Goal: Task Accomplishment & Management: Complete application form

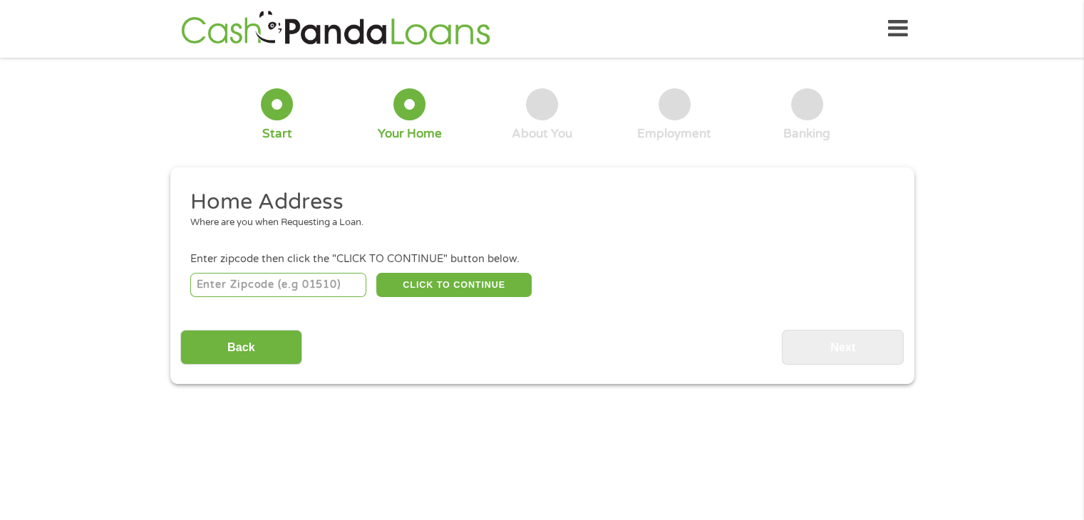
click at [325, 279] on input "number" at bounding box center [278, 285] width 176 height 24
type input "1"
type input "91607"
click at [515, 276] on button "CLICK TO CONTINUE" at bounding box center [453, 285] width 155 height 24
type input "91607"
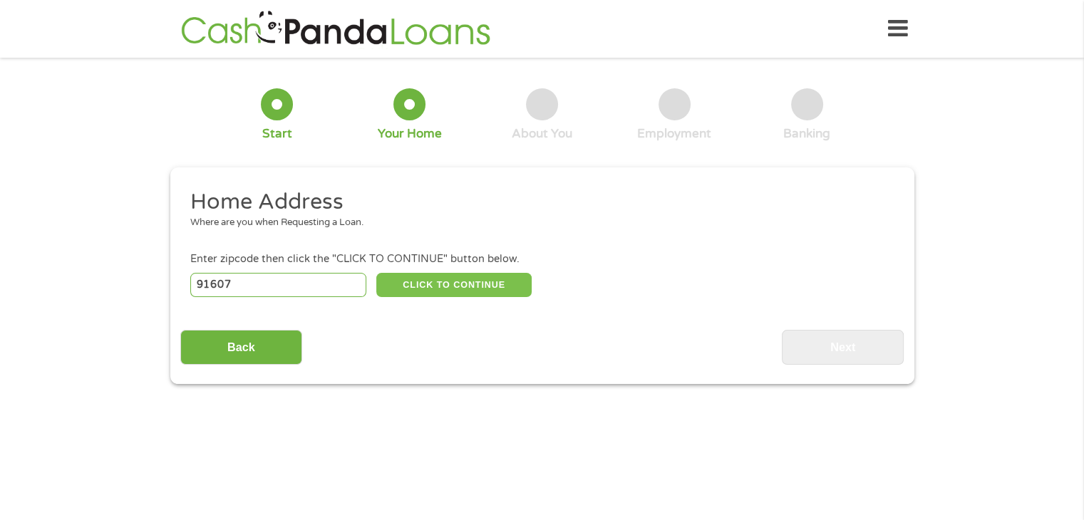
type input "[GEOGRAPHIC_DATA]"
select select "[US_STATE]"
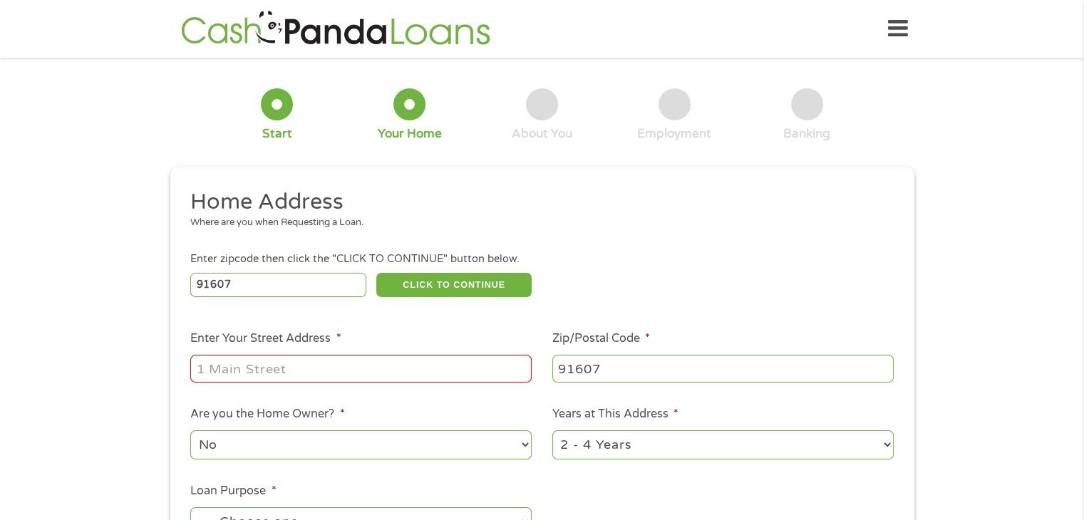
click at [464, 368] on input "Enter Your Street Address *" at bounding box center [360, 368] width 341 height 27
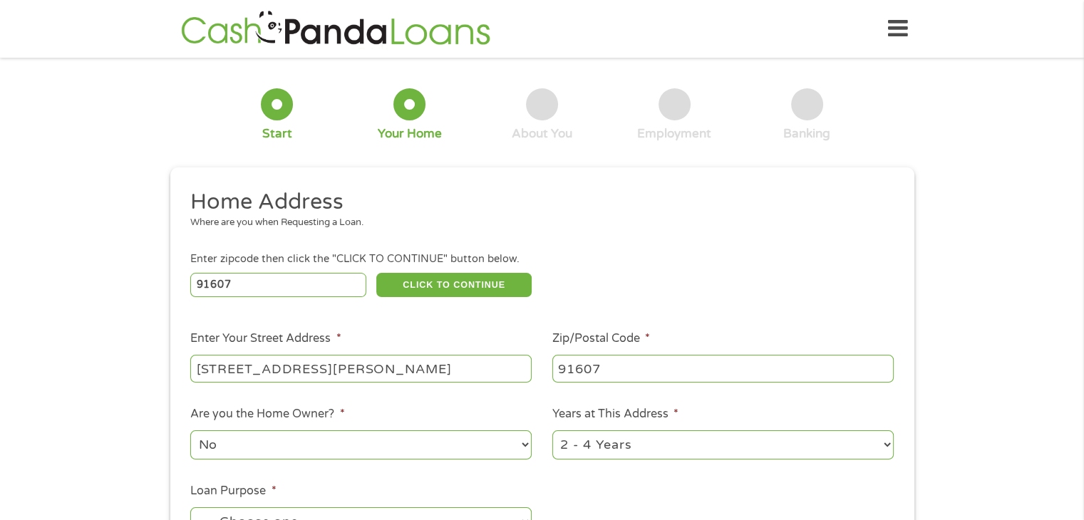
click at [424, 365] on input "[STREET_ADDRESS][PERSON_NAME]" at bounding box center [360, 368] width 341 height 27
click at [512, 372] on input "[STREET_ADDRESS][PERSON_NAME]" at bounding box center [360, 368] width 341 height 27
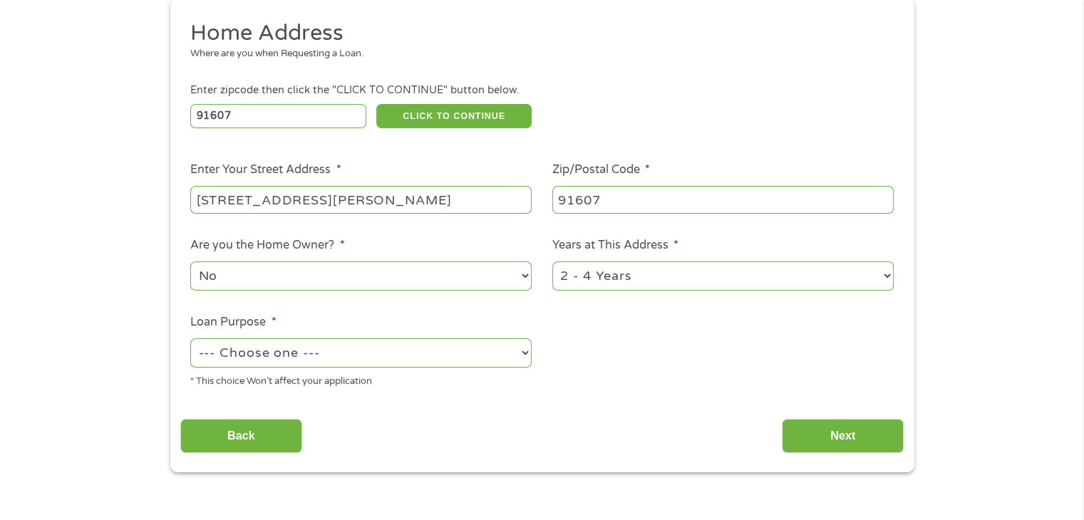
scroll to position [170, 0]
type input "[STREET_ADDRESS][PERSON_NAME]"
click at [462, 359] on select "--- Choose one --- Pay Bills Debt Consolidation Home Improvement Major Purchase…" at bounding box center [360, 352] width 341 height 29
select select "paybills"
click at [190, 339] on select "--- Choose one --- Pay Bills Debt Consolidation Home Improvement Major Purchase…" at bounding box center [360, 352] width 341 height 29
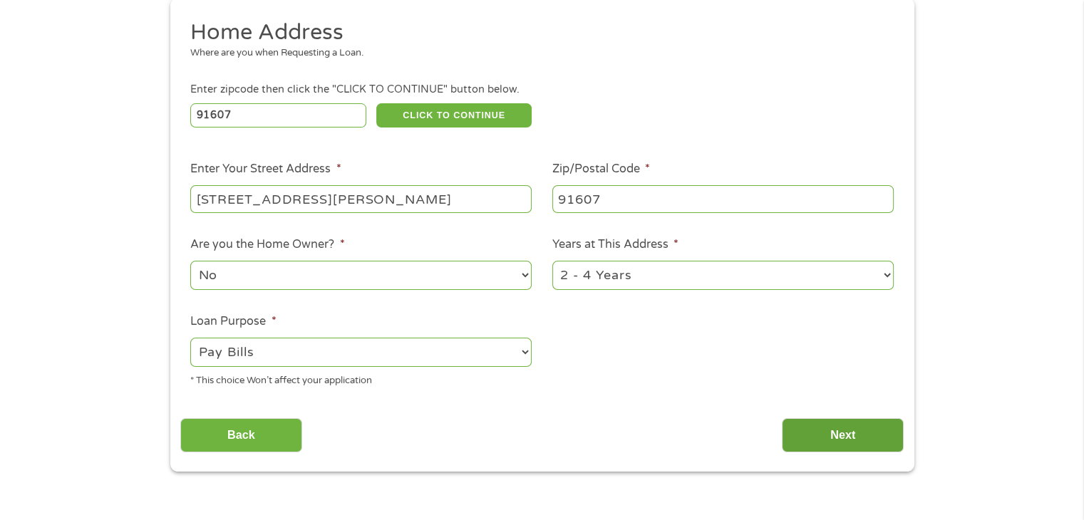
click at [818, 445] on input "Next" at bounding box center [843, 435] width 122 height 35
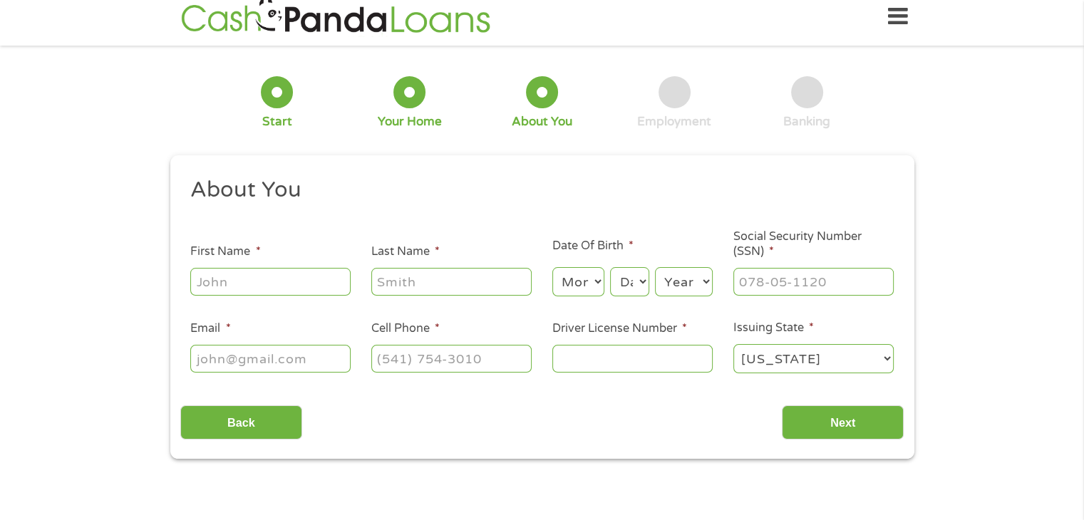
scroll to position [0, 0]
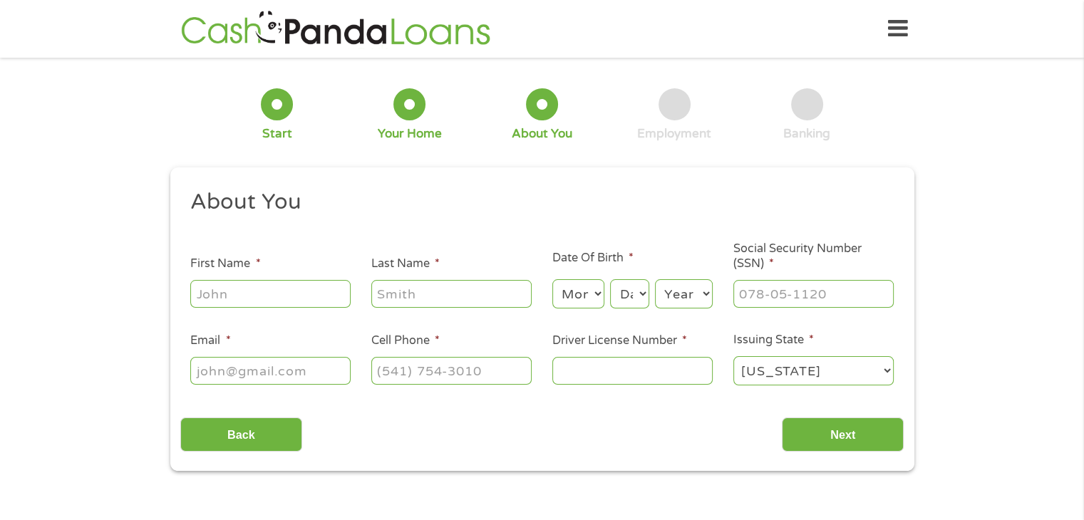
click at [252, 296] on input "First Name *" at bounding box center [270, 293] width 160 height 27
type input "[PERSON_NAME]"
type input "[EMAIL_ADDRESS][DOMAIN_NAME]"
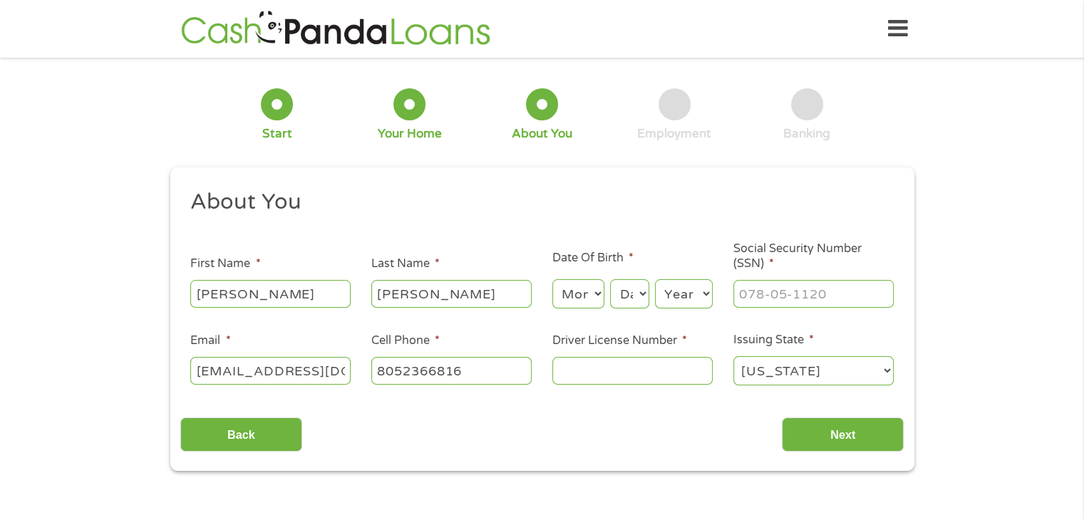
type input "[PHONE_NUMBER]"
click at [576, 293] on select "Month 1 2 3 4 5 6 7 8 9 10 11 12" at bounding box center [578, 293] width 52 height 29
select select "7"
click at [552, 280] on select "Month 1 2 3 4 5 6 7 8 9 10 11 12" at bounding box center [578, 293] width 52 height 29
click at [621, 296] on select "Day 1 2 3 4 5 6 7 8 9 10 11 12 13 14 15 16 17 18 19 20 21 22 23 24 25 26 27 28 …" at bounding box center [629, 293] width 38 height 29
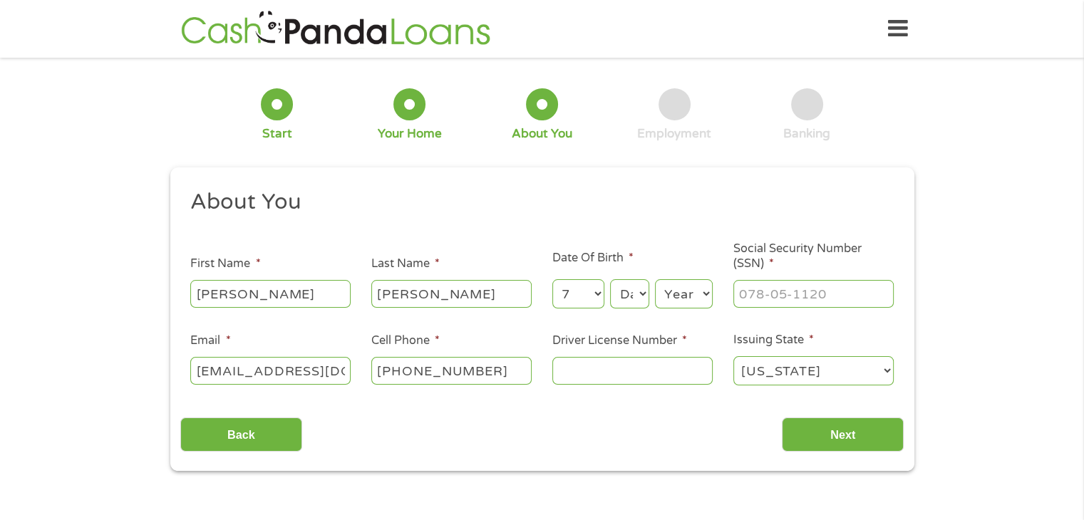
select select "14"
click at [610, 280] on select "Day 1 2 3 4 5 6 7 8 9 10 11 12 13 14 15 16 17 18 19 20 21 22 23 24 25 26 27 28 …" at bounding box center [629, 293] width 38 height 29
click at [676, 307] on select "Year [DATE] 2006 2005 2004 2003 2002 2001 2000 1999 1998 1997 1996 1995 1994 19…" at bounding box center [684, 293] width 58 height 29
select select "1980"
click at [655, 280] on select "Year [DATE] 2006 2005 2004 2003 2002 2001 2000 1999 1998 1997 1996 1995 1994 19…" at bounding box center [684, 293] width 58 height 29
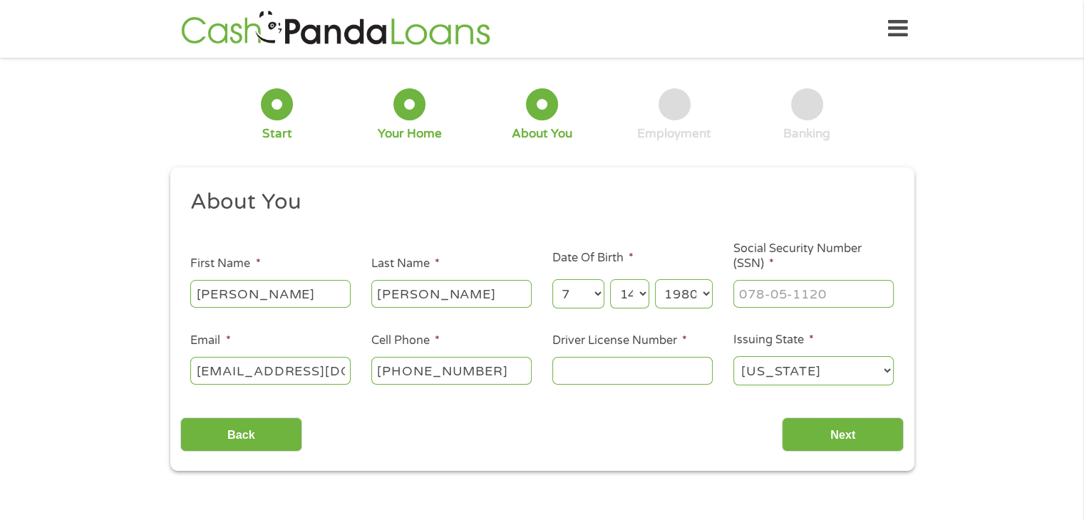
click at [775, 291] on input "Social Security Number (SSN) *" at bounding box center [813, 293] width 160 height 27
type input "430-71-2689"
type input "w9828434"
click at [336, 352] on li "Email * [EMAIL_ADDRESS][DOMAIN_NAME]" at bounding box center [270, 359] width 181 height 55
click at [852, 441] on input "Next" at bounding box center [843, 434] width 122 height 35
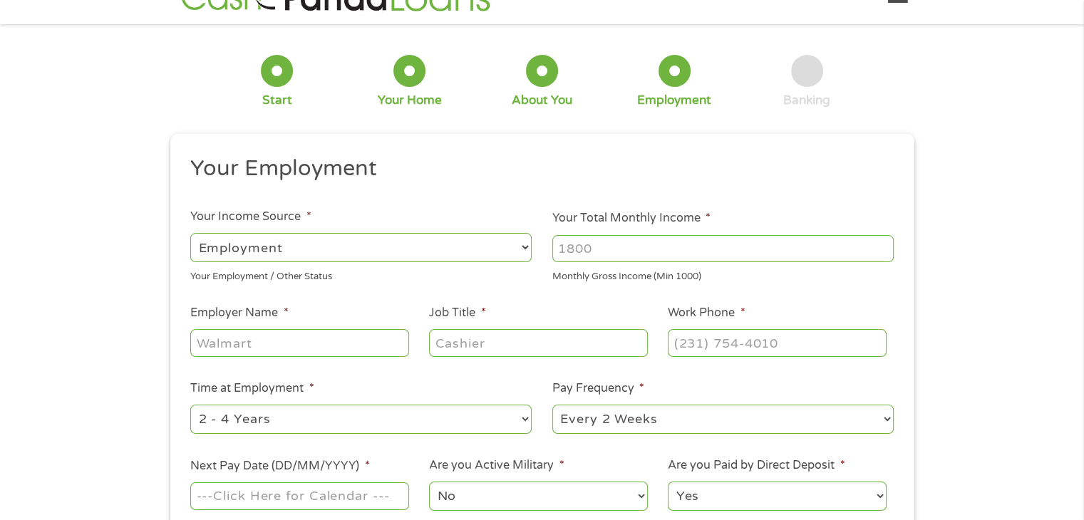
scroll to position [108, 0]
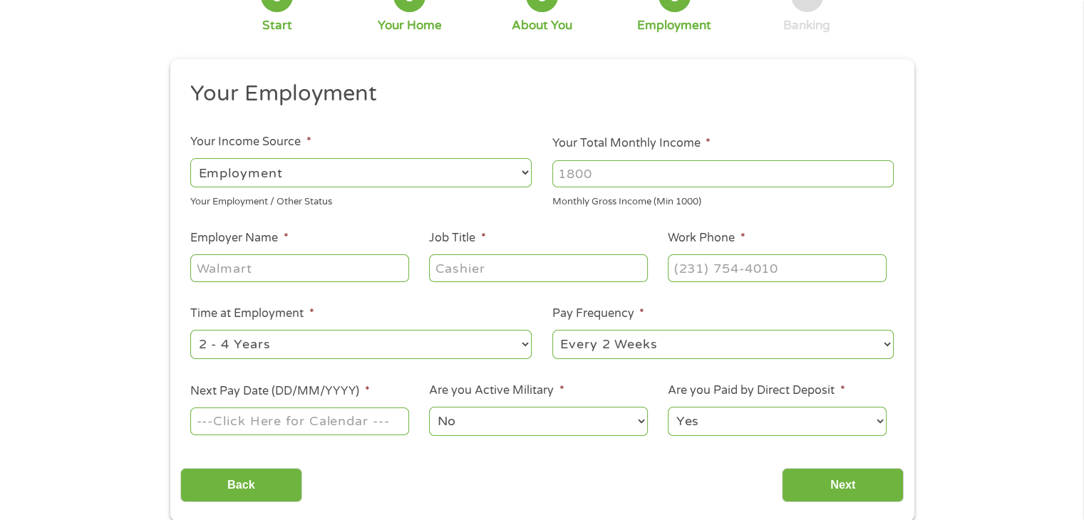
click at [752, 343] on select "--- Choose one --- Every 2 Weeks Every Week Monthly Semi-Monthly" at bounding box center [722, 344] width 341 height 29
click at [327, 276] on input "Employer Name *" at bounding box center [299, 267] width 218 height 27
drag, startPoint x: 327, startPoint y: 276, endPoint x: 336, endPoint y: 352, distance: 76.7
click at [336, 352] on select "--- Choose one --- 1 Year or less 1 - 2 Years 2 - 4 Years Over 4 Years" at bounding box center [360, 344] width 341 height 29
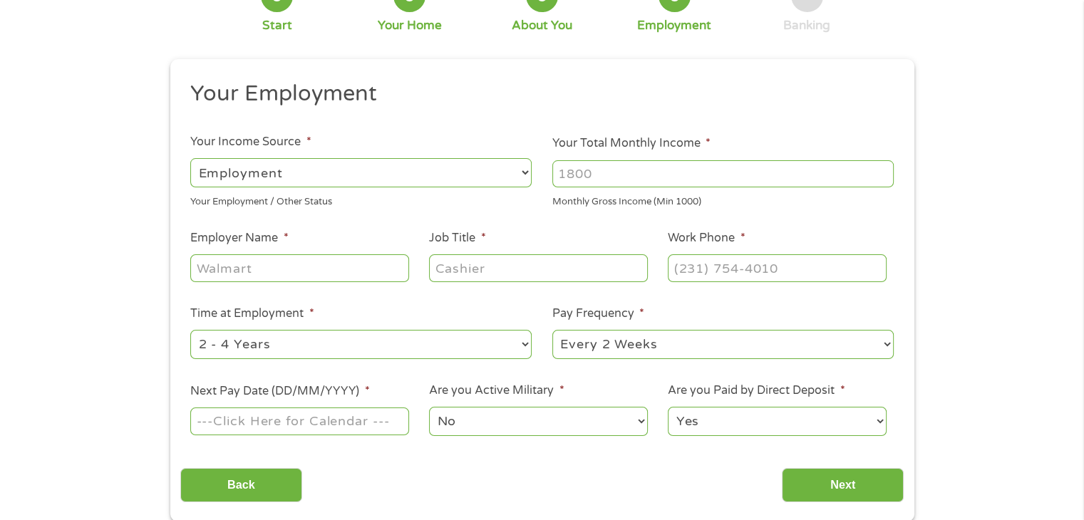
click at [647, 168] on input "Your Total Monthly Income *" at bounding box center [722, 173] width 341 height 27
type input "6"
drag, startPoint x: 647, startPoint y: 168, endPoint x: 336, endPoint y: 352, distance: 361.5
click at [336, 352] on select "--- Choose one --- 1 Year or less 1 - 2 Years 2 - 4 Years Over 4 Years" at bounding box center [360, 344] width 341 height 29
click at [190, 331] on select "--- Choose one --- 1 Year or less 1 - 2 Years 2 - 4 Years Over 4 Years" at bounding box center [360, 344] width 341 height 29
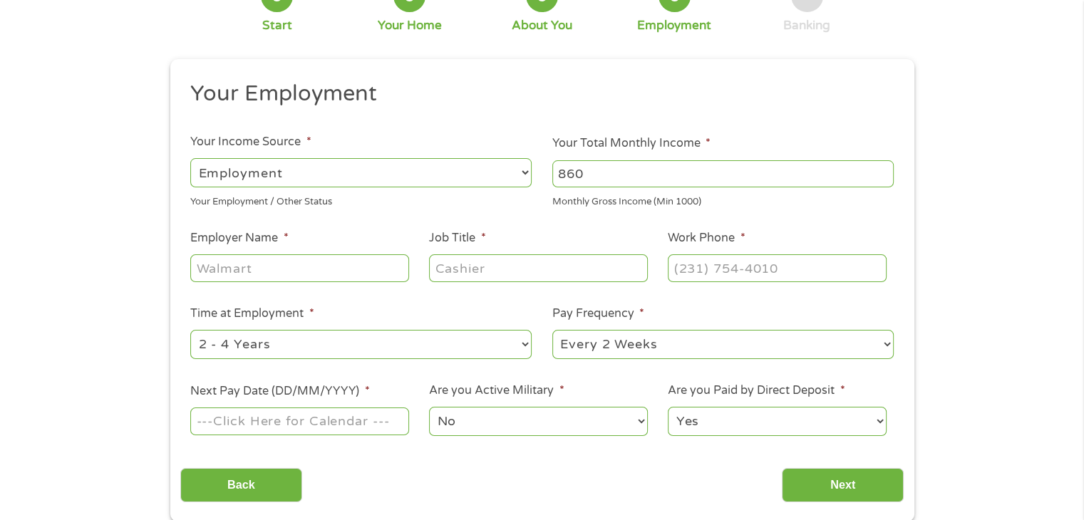
click at [631, 173] on input "860" at bounding box center [722, 173] width 341 height 27
type input "8"
click at [690, 180] on input "3800" at bounding box center [722, 173] width 341 height 27
type input "3"
type input "6800"
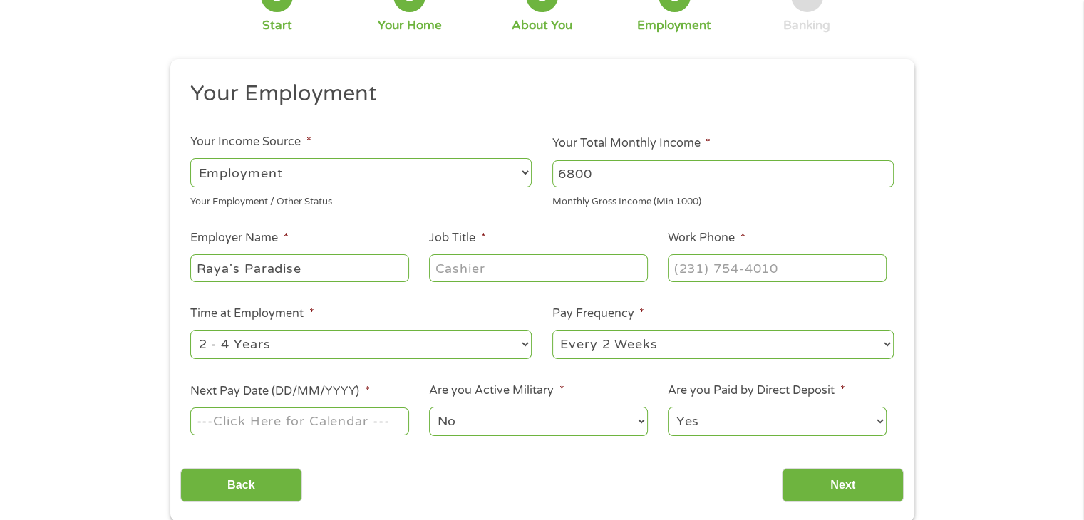
type input "Raya's Paradise"
type input "LVN"
type input "[PHONE_NUMBER]"
click at [421, 336] on select "--- Choose one --- 1 Year or less 1 - 2 Years 2 - 4 Years Over 4 Years" at bounding box center [360, 344] width 341 height 29
select select "12months"
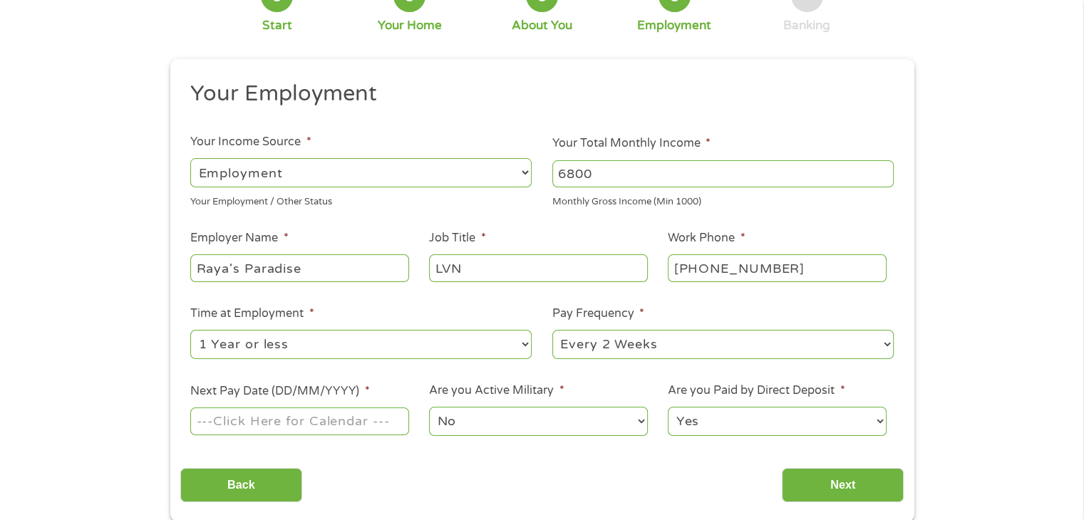
click at [190, 331] on select "--- Choose one --- 1 Year or less 1 - 2 Years 2 - 4 Years Over 4 Years" at bounding box center [360, 344] width 341 height 29
click at [720, 346] on select "--- Choose one --- Every 2 Weeks Every Week Monthly Semi-Monthly" at bounding box center [722, 344] width 341 height 29
select select "semimonthly"
click at [552, 331] on select "--- Choose one --- Every 2 Weeks Every Week Monthly Semi-Monthly" at bounding box center [722, 344] width 341 height 29
click at [370, 429] on input "Next Pay Date (DD/MM/YYYY) *" at bounding box center [299, 420] width 218 height 27
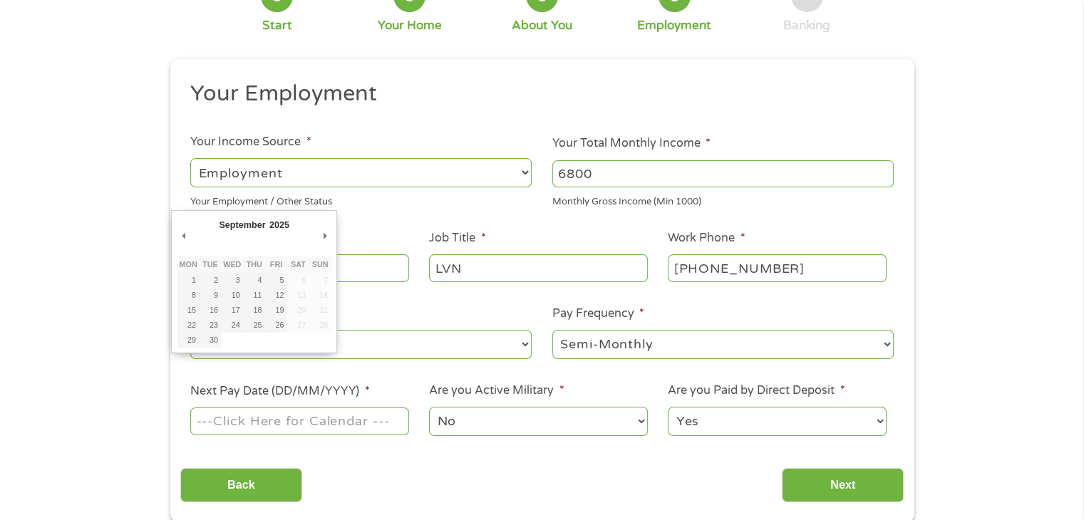
type input "[DATE]"
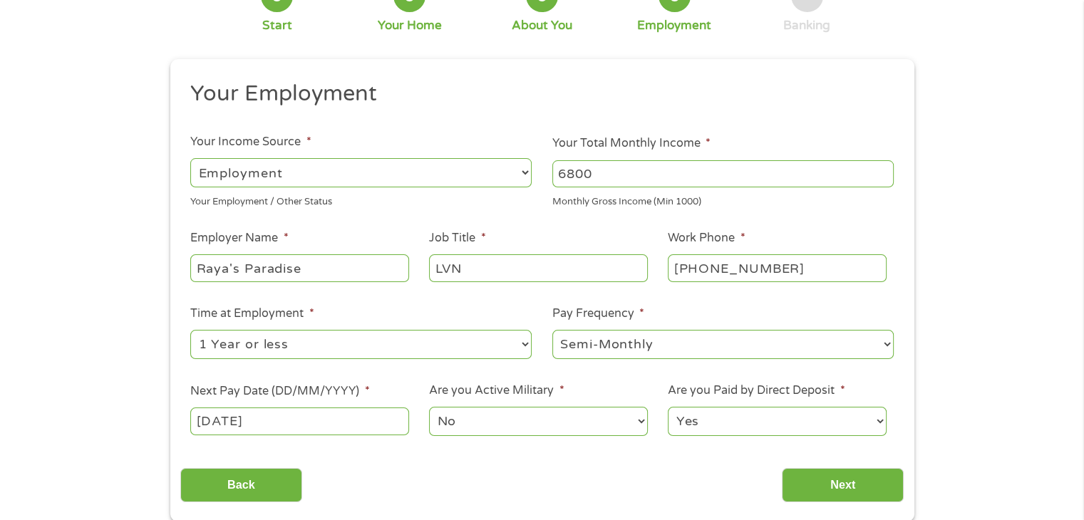
click at [573, 420] on select "No Yes" at bounding box center [538, 421] width 218 height 29
click at [429, 407] on select "No Yes" at bounding box center [538, 421] width 218 height 29
click at [755, 420] on select "Yes No" at bounding box center [777, 421] width 218 height 29
click at [668, 407] on select "Yes No" at bounding box center [777, 421] width 218 height 29
click at [861, 482] on input "Next" at bounding box center [843, 485] width 122 height 35
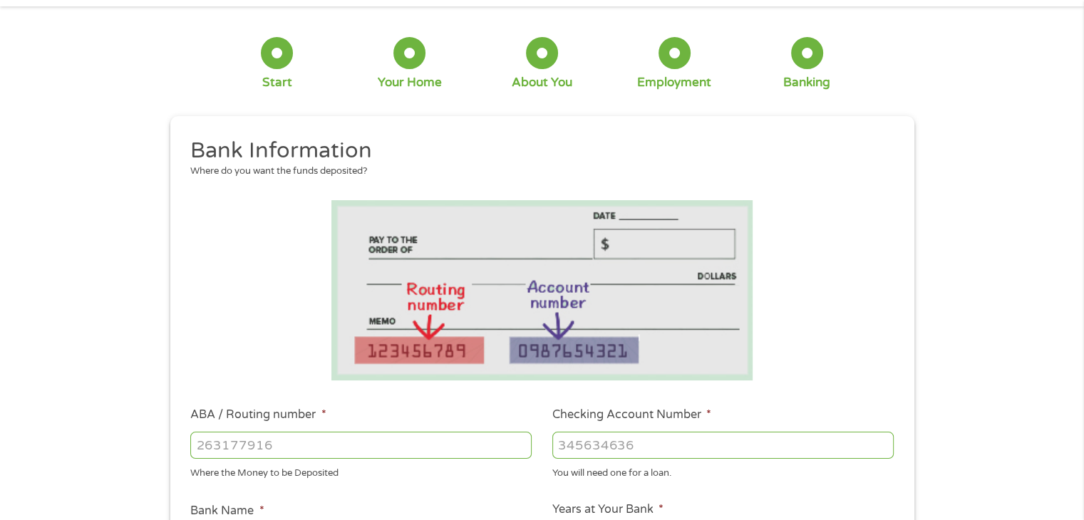
scroll to position [152, 0]
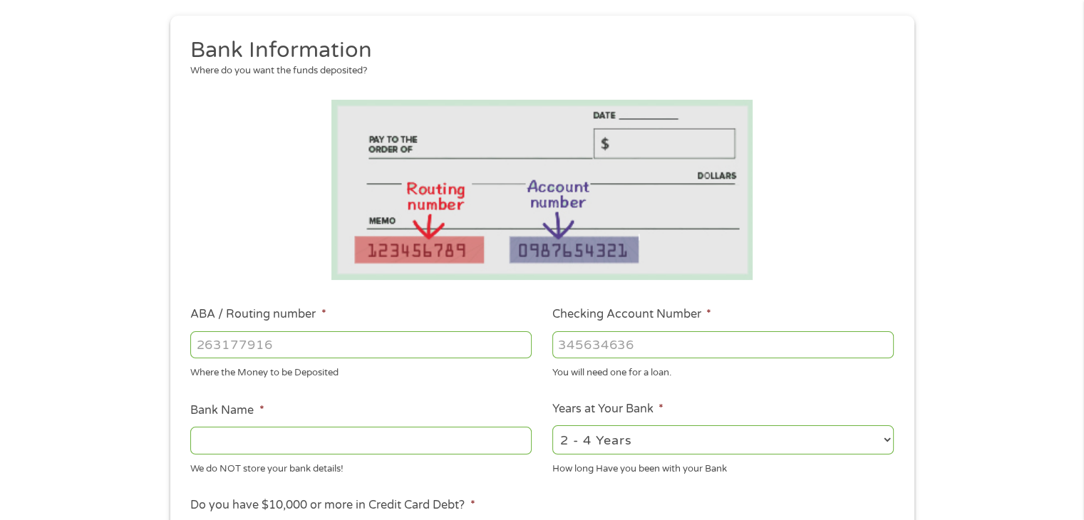
click at [430, 338] on input "ABA / Routing number *" at bounding box center [360, 344] width 341 height 27
type input "121000358"
type input "BANK OF AMERICA NA"
type input "121000358"
click at [727, 302] on ul "Bank Information Where do you want the funds deposited? ABA / Routing number * …" at bounding box center [541, 391] width 723 height 710
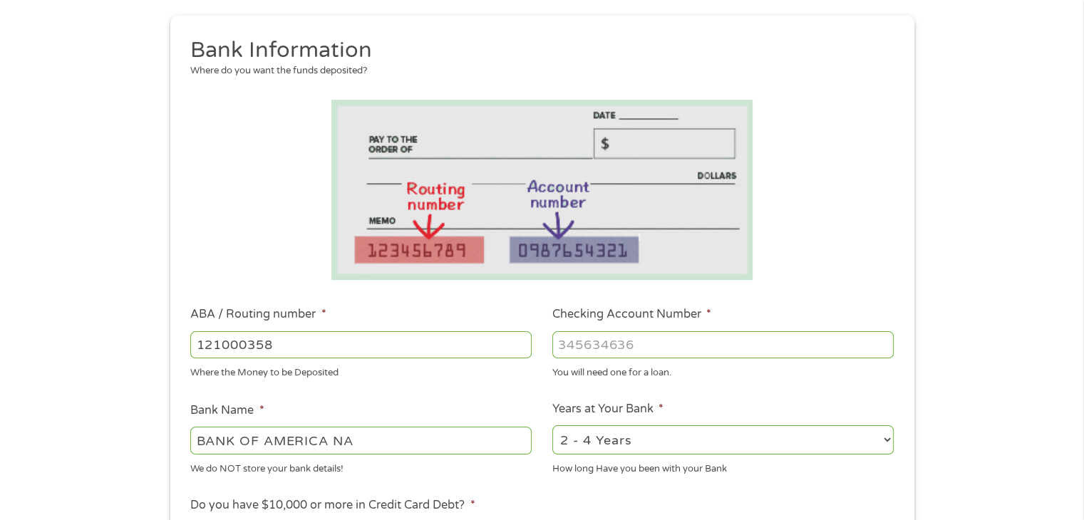
click at [732, 346] on input "Checking Account Number *" at bounding box center [722, 344] width 341 height 27
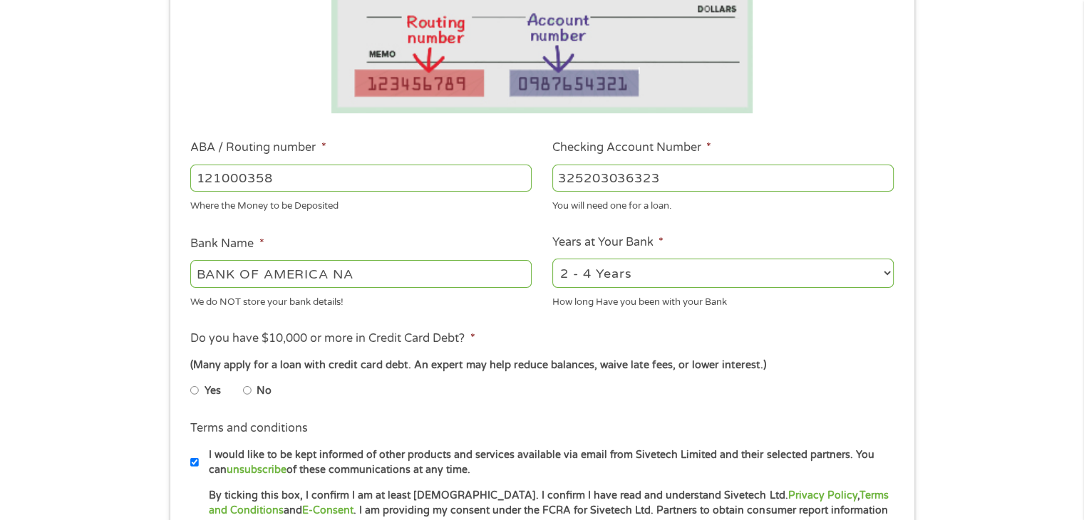
scroll to position [335, 0]
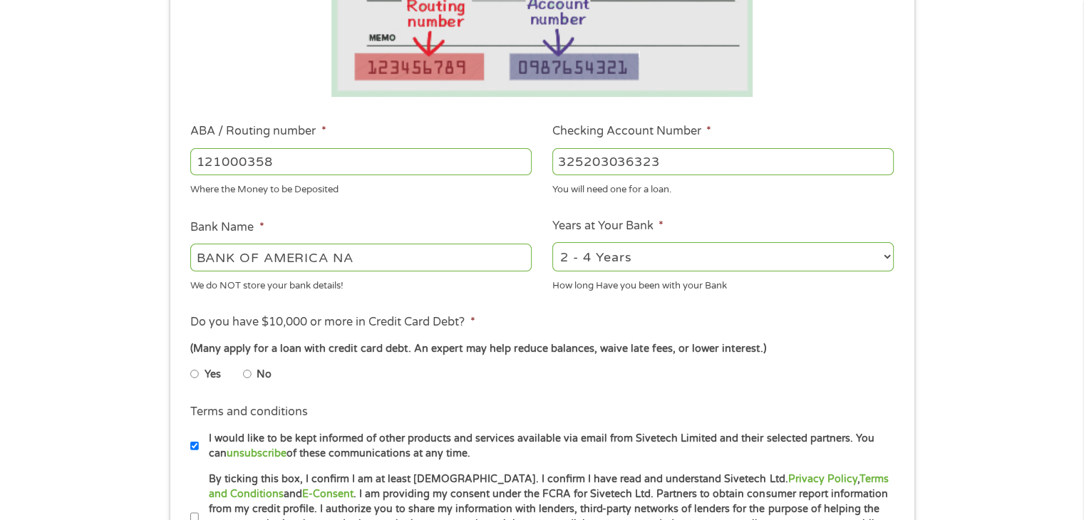
type input "325203036323"
click at [245, 375] on input "No" at bounding box center [247, 374] width 9 height 23
radio input "true"
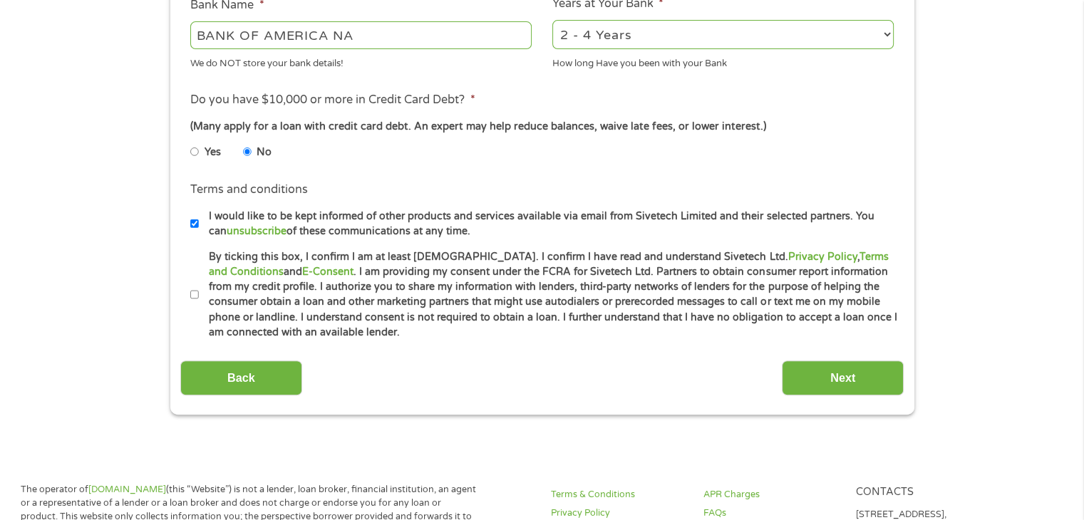
scroll to position [577, 0]
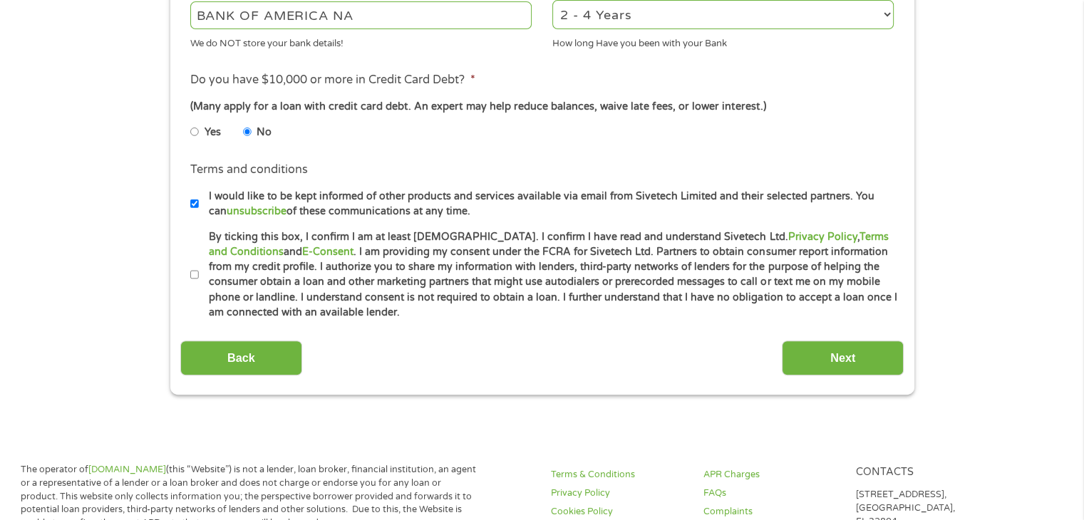
click at [197, 277] on input "By ticking this box, I confirm I am at least [DEMOGRAPHIC_DATA]. I confirm I ha…" at bounding box center [194, 275] width 9 height 23
checkbox input "true"
click at [841, 353] on input "Next" at bounding box center [843, 358] width 122 height 35
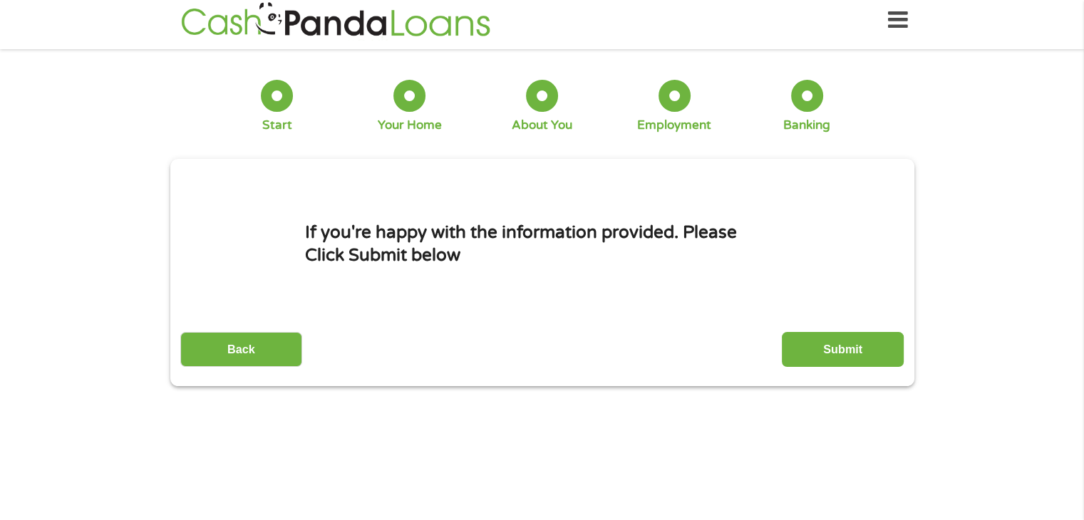
scroll to position [0, 0]
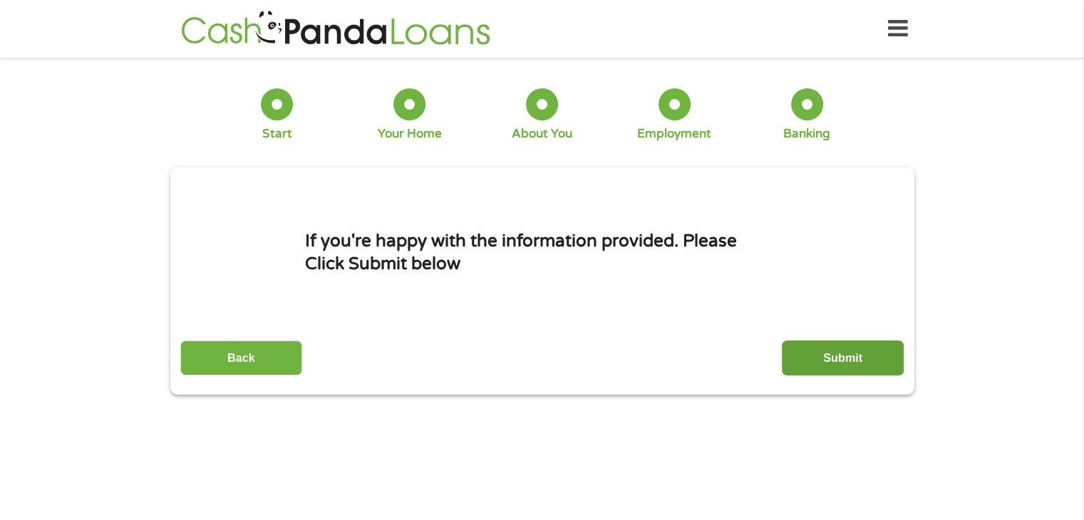
click at [861, 363] on input "Submit" at bounding box center [843, 358] width 122 height 35
